Goal: Transaction & Acquisition: Register for event/course

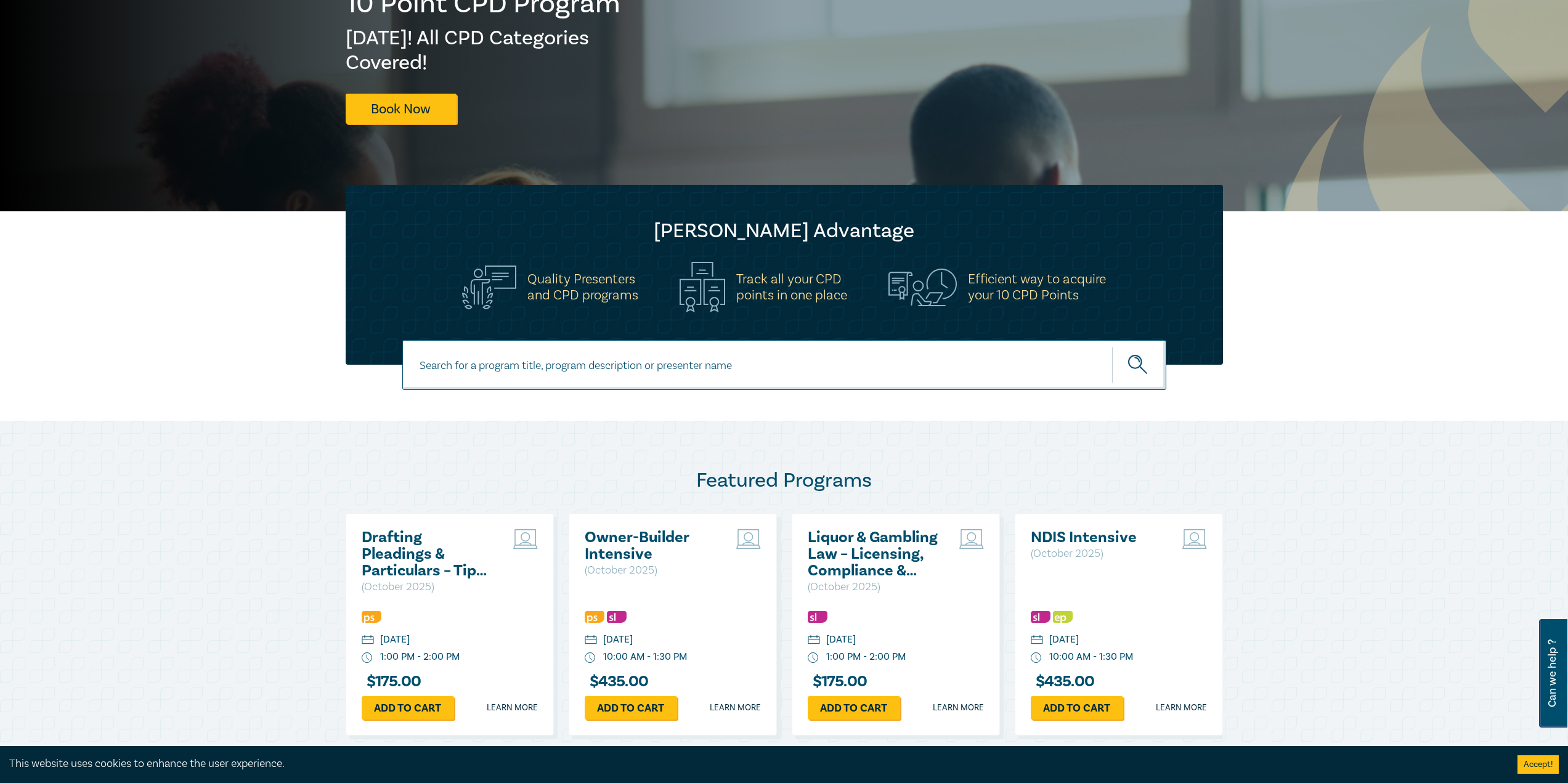
scroll to position [205, 0]
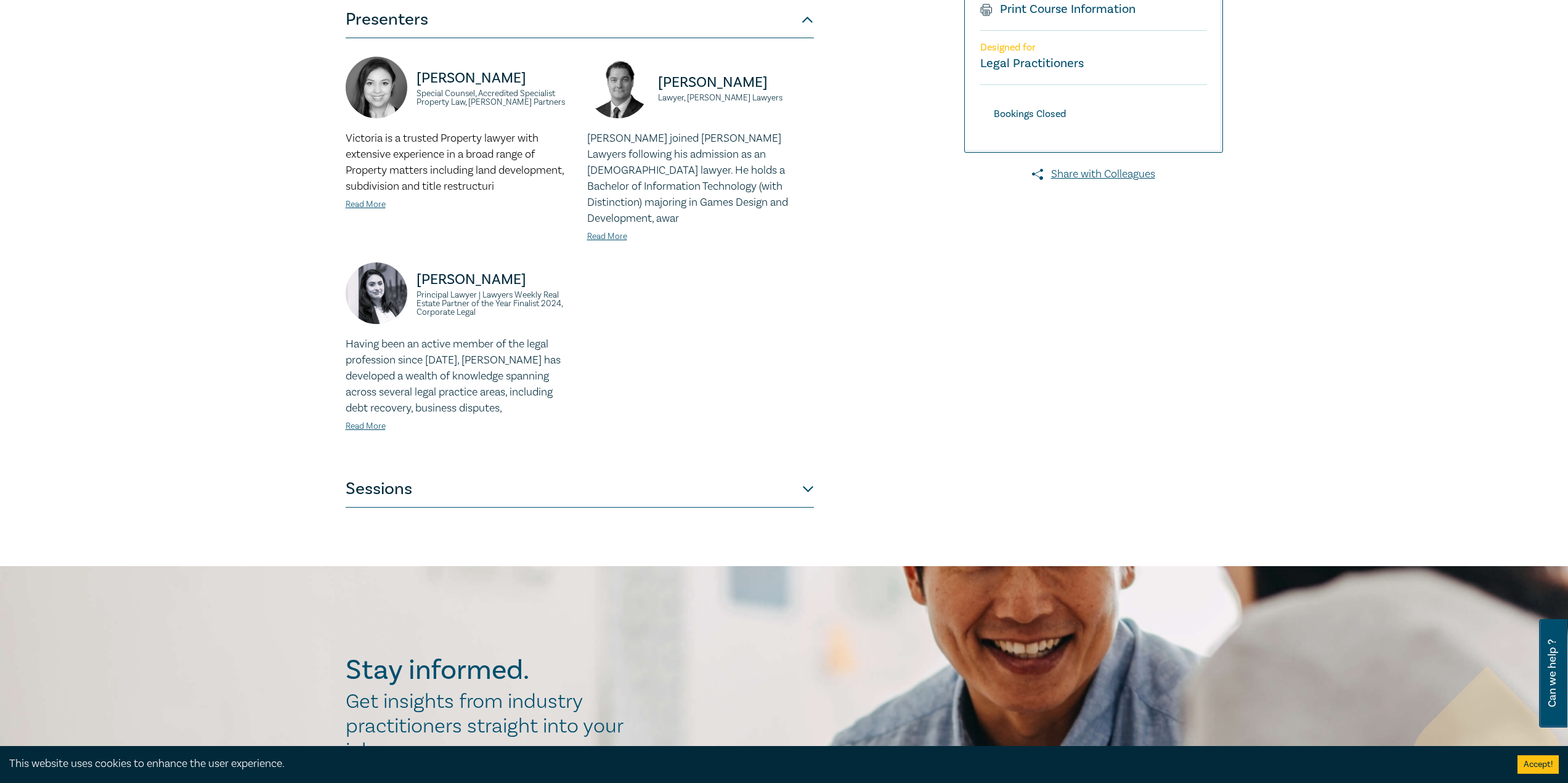
scroll to position [329, 0]
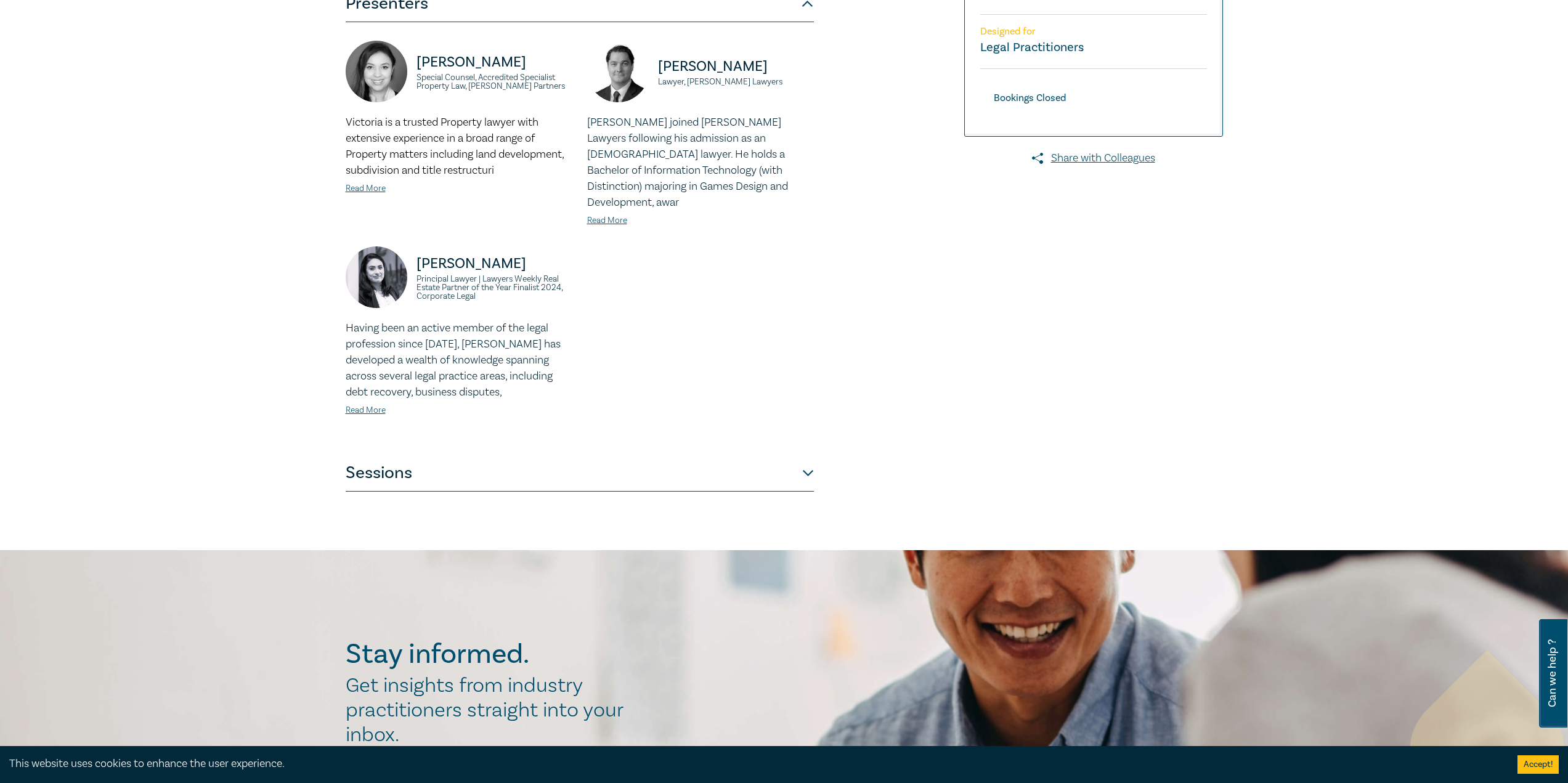
click at [403, 463] on button "Sessions" at bounding box center [580, 473] width 469 height 37
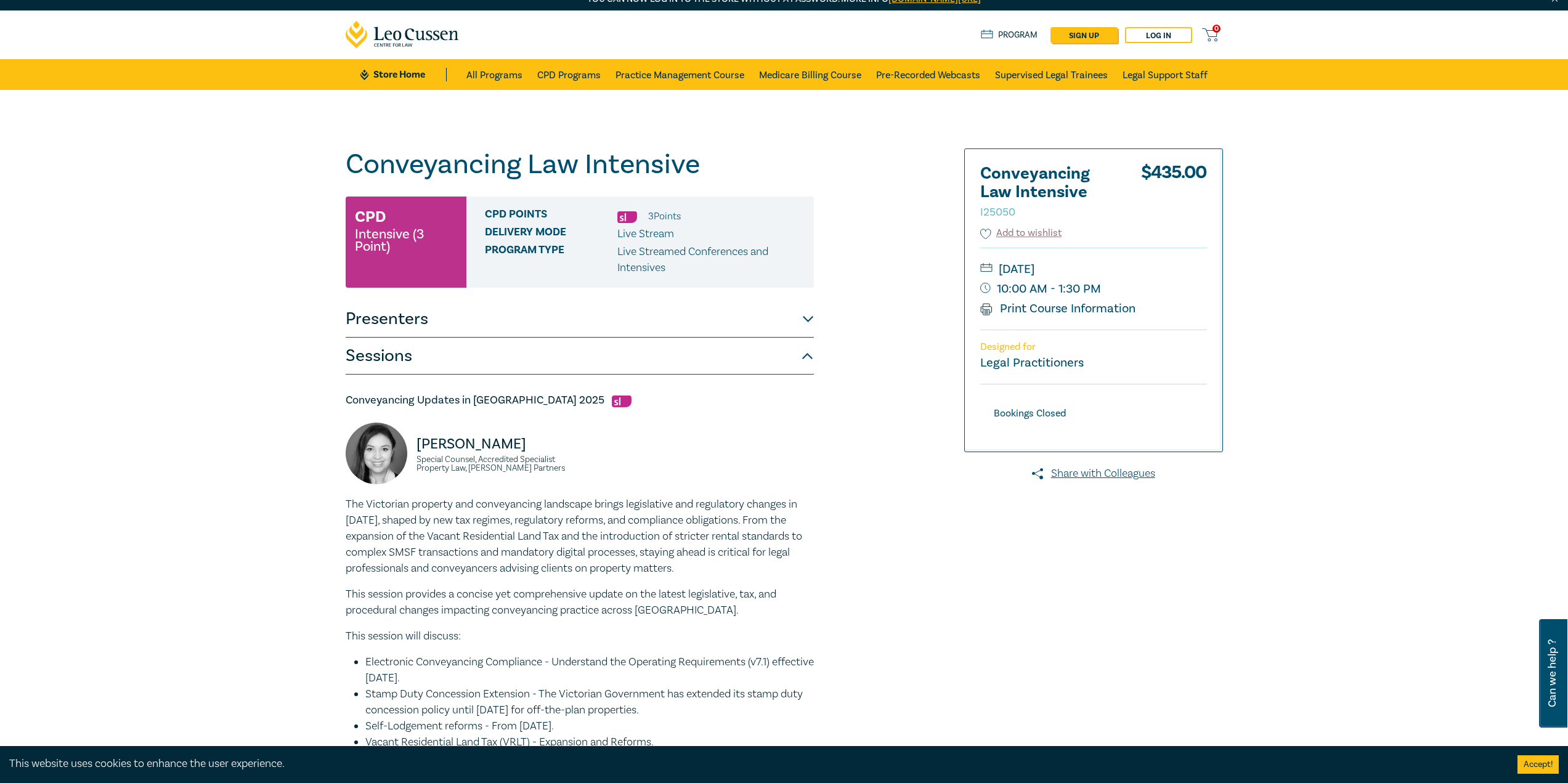
scroll to position [0, 0]
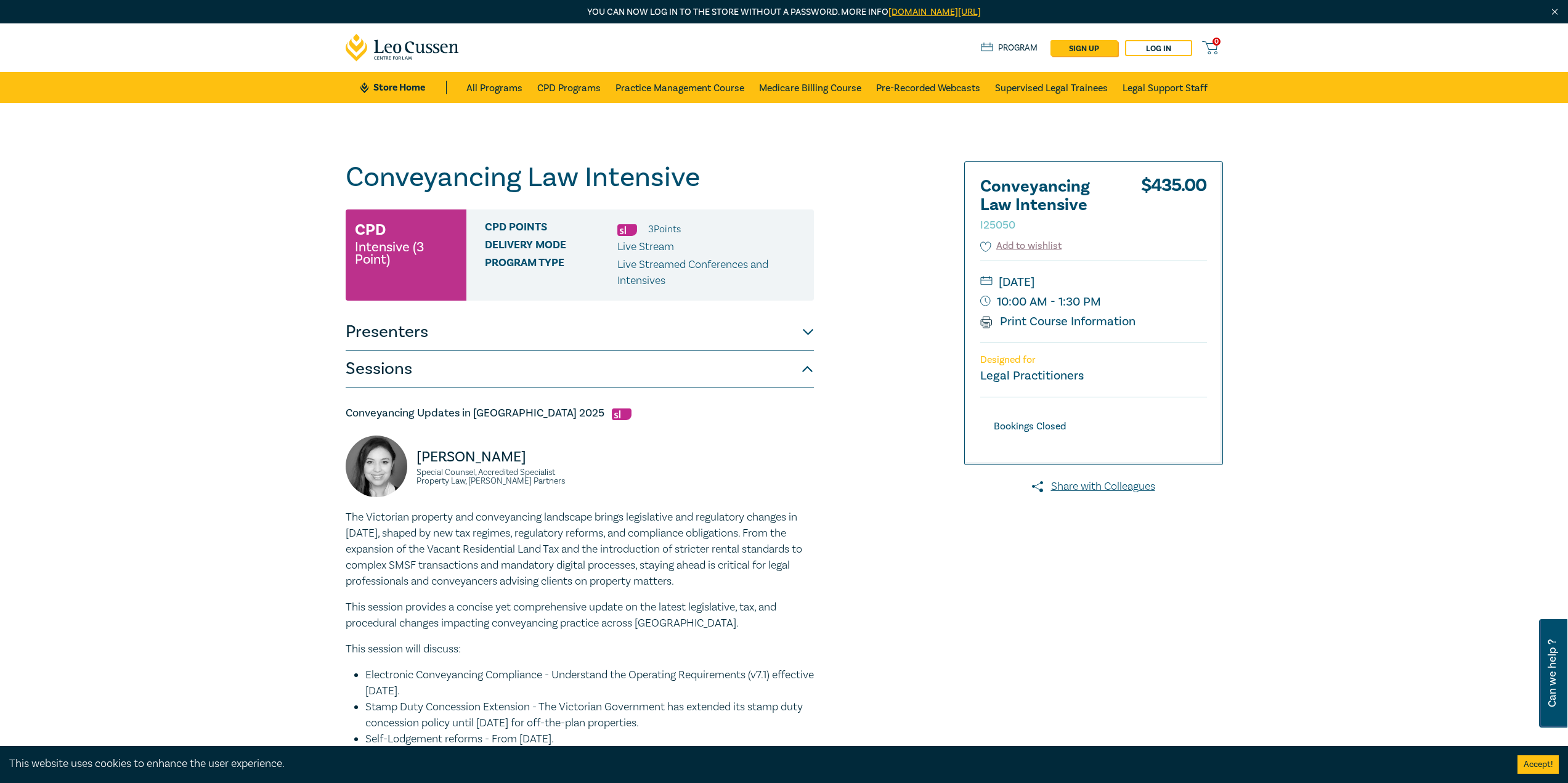
click at [657, 240] on span "Live Stream" at bounding box center [645, 247] width 56 height 14
